Goal: Task Accomplishment & Management: Use online tool/utility

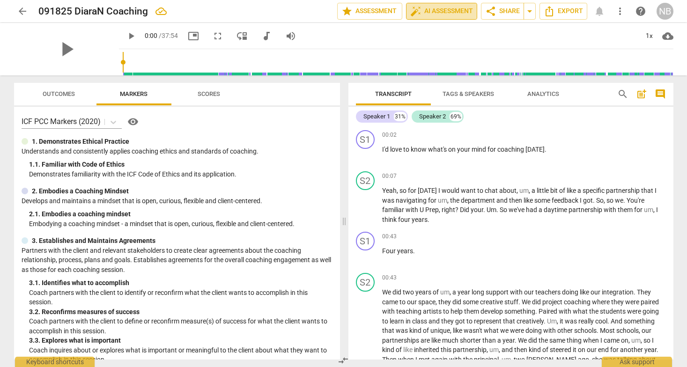
click at [449, 7] on span "auto_fix_high AI Assessment" at bounding box center [442, 11] width 63 height 11
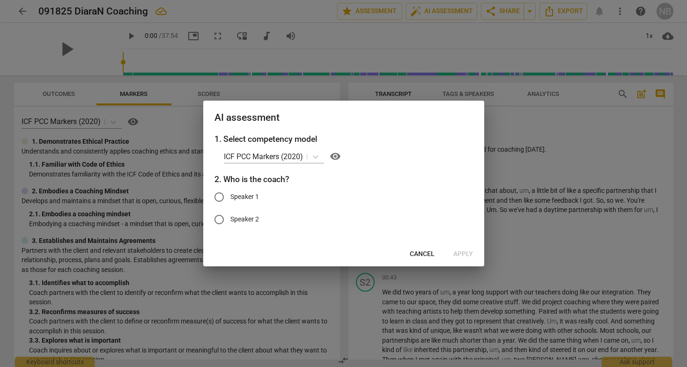
click at [223, 195] on input "Speaker 1" at bounding box center [219, 197] width 22 height 22
radio input "true"
click at [458, 251] on span "Apply" at bounding box center [464, 254] width 20 height 9
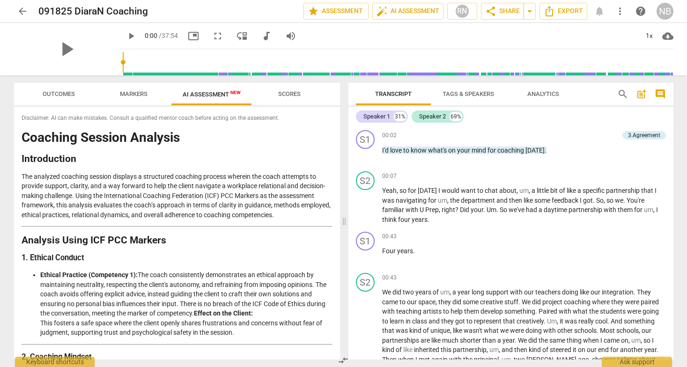
click at [33, 123] on div "Disclaimer: AI can make mistakes. Consult a qualified mentor coach before actin…" at bounding box center [177, 233] width 326 height 253
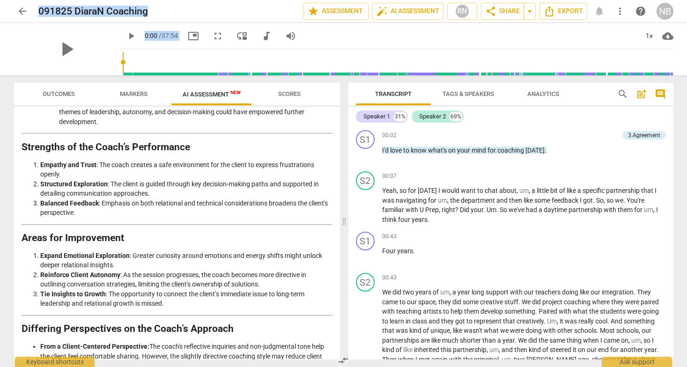
scroll to position [1362, 0]
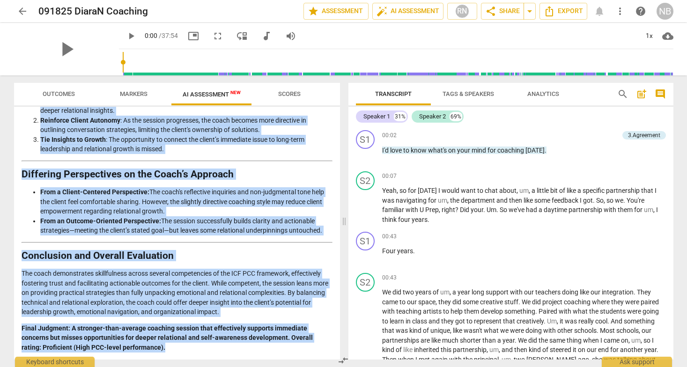
drag, startPoint x: 22, startPoint y: 118, endPoint x: 168, endPoint y: 354, distance: 277.9
click at [168, 354] on div "Disclaimer: AI can make mistakes. Consult a qualified mentor coach before actin…" at bounding box center [177, 233] width 326 height 253
copy div "Loremipsum: DO sit amet consecte. Adipisc e seddoeius tempor incid utlabo etdol…"
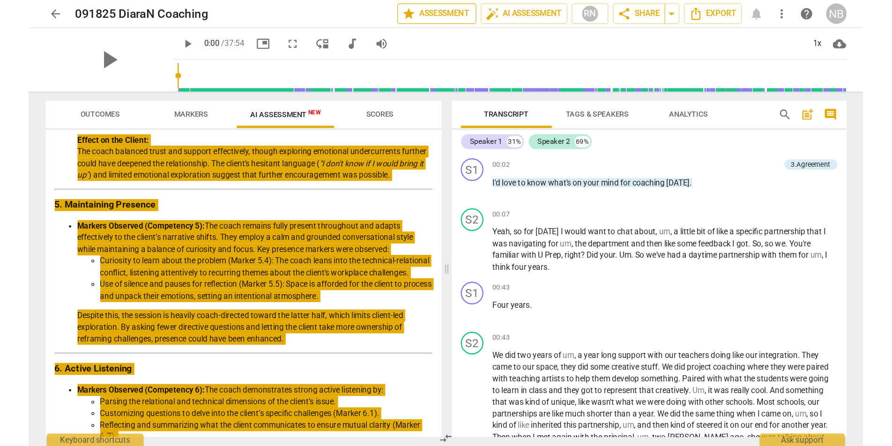
scroll to position [0, 0]
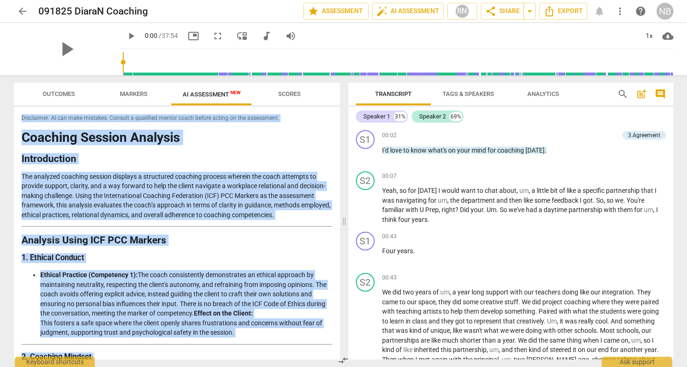
click at [22, 11] on span "arrow_back" at bounding box center [22, 11] width 11 height 11
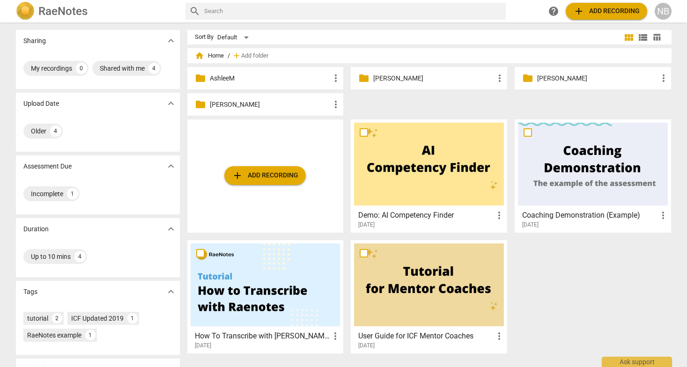
click at [217, 56] on span "home Home" at bounding box center [209, 55] width 29 height 9
click at [250, 105] on p "[PERSON_NAME]" at bounding box center [270, 105] width 121 height 10
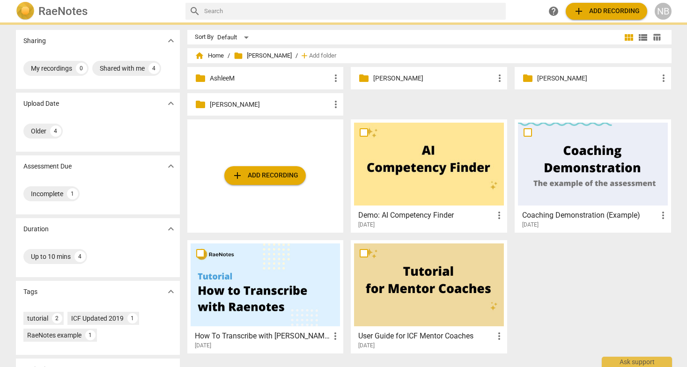
click at [250, 105] on p "[PERSON_NAME]" at bounding box center [270, 105] width 121 height 10
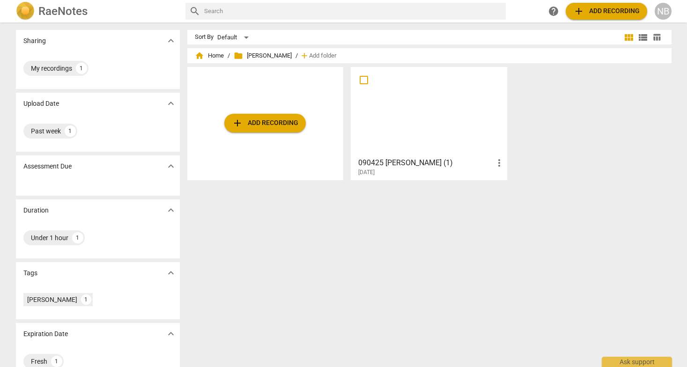
click at [260, 125] on span "add Add recording" at bounding box center [265, 123] width 67 height 11
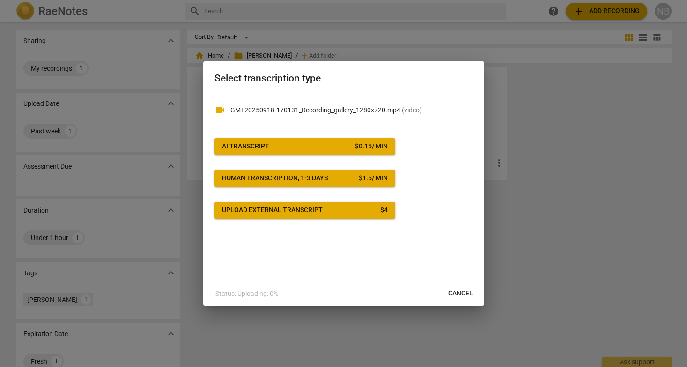
click at [303, 147] on span "AI Transcript $ 0.15 / min" at bounding box center [305, 146] width 166 height 9
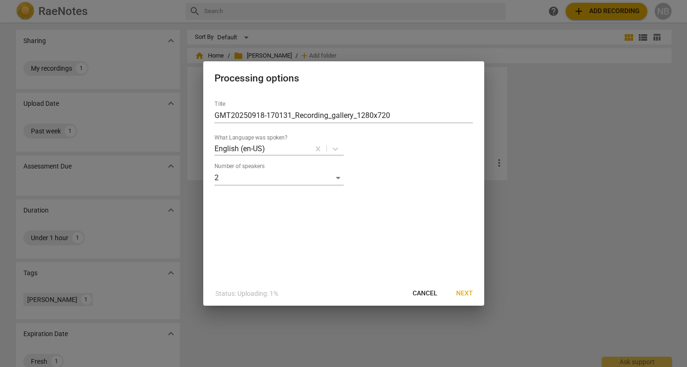
click at [460, 296] on span "Next" at bounding box center [464, 293] width 17 height 9
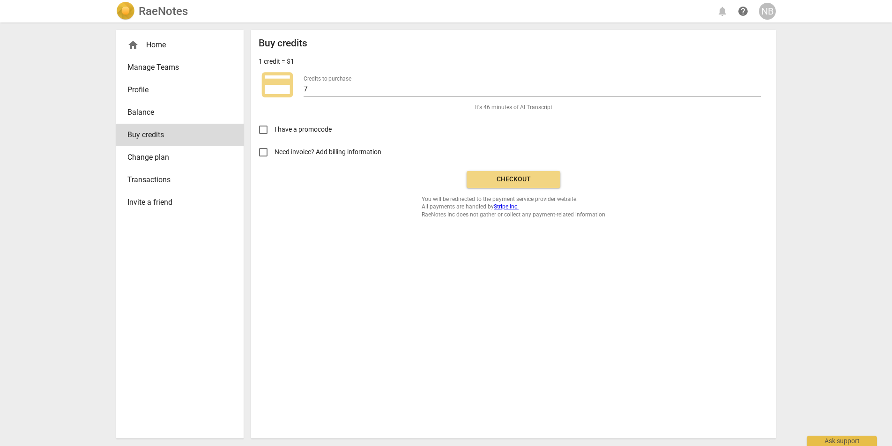
click at [508, 180] on span "Checkout" at bounding box center [513, 179] width 79 height 9
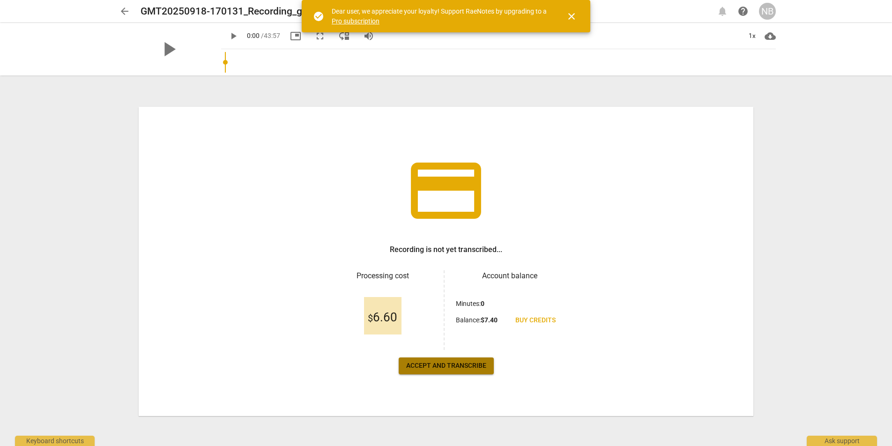
click at [425, 366] on span "Accept and transcribe" at bounding box center [446, 365] width 80 height 9
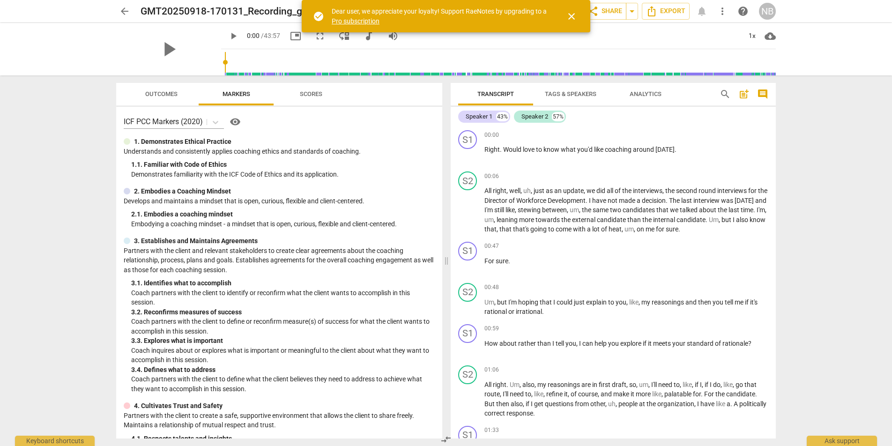
click at [573, 13] on span "close" at bounding box center [571, 16] width 11 height 11
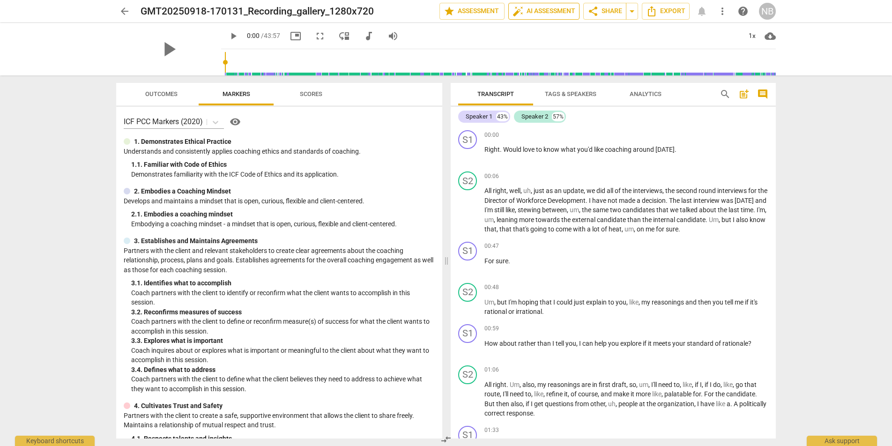
click at [530, 13] on span "auto_fix_high AI Assessment" at bounding box center [544, 11] width 63 height 11
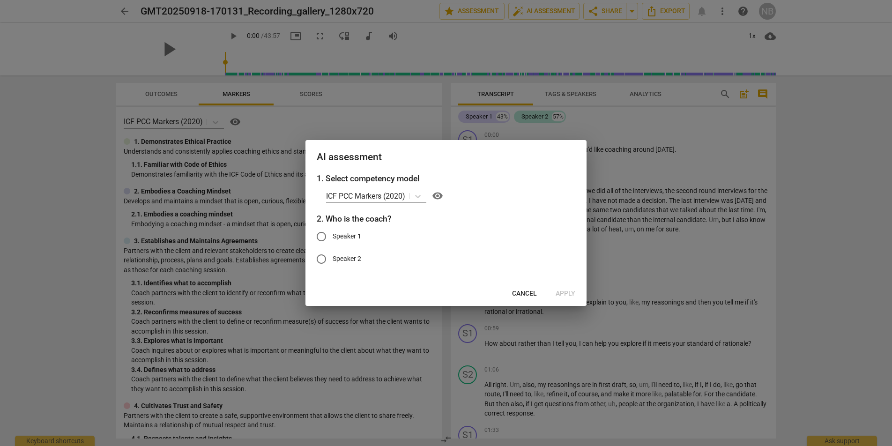
click at [333, 233] on span "Speaker 1" at bounding box center [347, 237] width 29 height 10
click at [333, 233] on input "Speaker 1" at bounding box center [321, 236] width 22 height 22
radio input "true"
click at [565, 289] on span "Apply" at bounding box center [566, 293] width 20 height 9
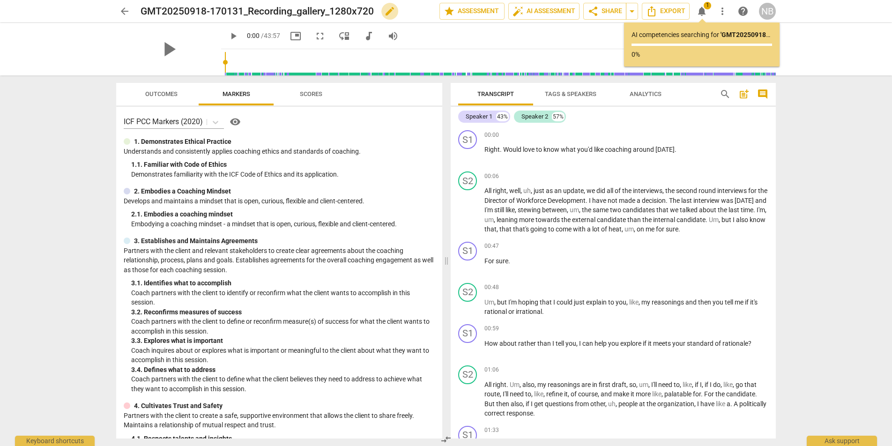
click at [396, 14] on span "edit" at bounding box center [389, 11] width 11 height 11
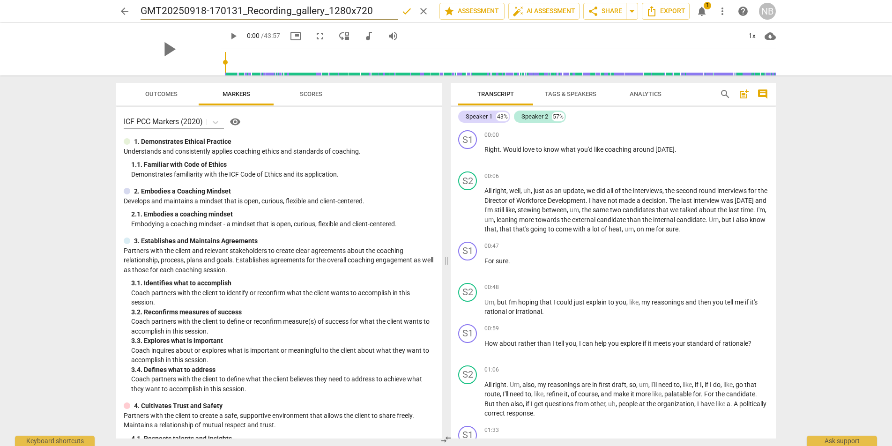
click at [359, 13] on input "GMT20250918-170131_Recording_gallery_1280x720" at bounding box center [270, 11] width 258 height 18
type input "091825 Renida C."
click at [532, 13] on span "auto_fix_high AI Assessment" at bounding box center [544, 11] width 63 height 11
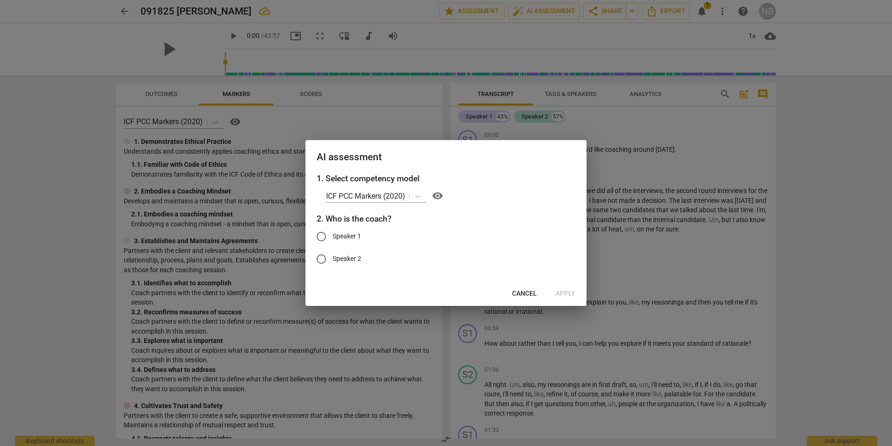
click at [516, 290] on span "Cancel" at bounding box center [524, 293] width 25 height 9
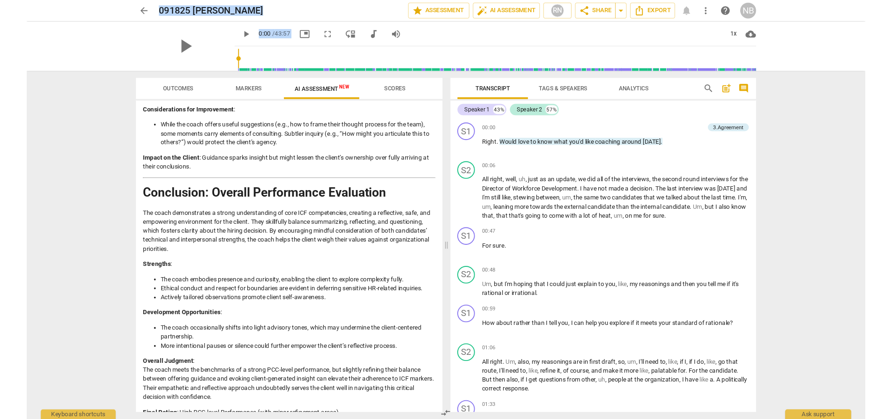
scroll to position [1867, 0]
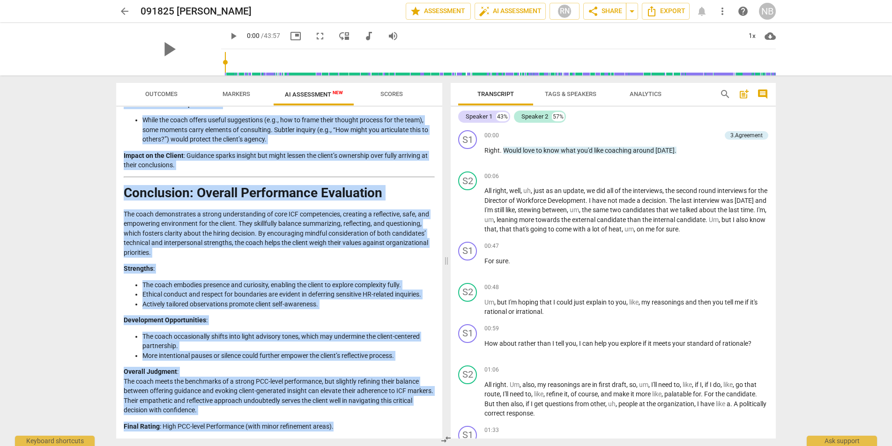
drag, startPoint x: 124, startPoint y: 118, endPoint x: 365, endPoint y: 427, distance: 391.7
click at [365, 427] on div "Disclaimer: AI can make mistakes. Consult a qualified mentor coach before actin…" at bounding box center [279, 273] width 326 height 332
copy div "Disclaimer: AI can make mistakes. Consult a qualified mentor coach before actin…"
click at [125, 12] on span "arrow_back" at bounding box center [124, 11] width 11 height 11
